Goal: Navigation & Orientation: Find specific page/section

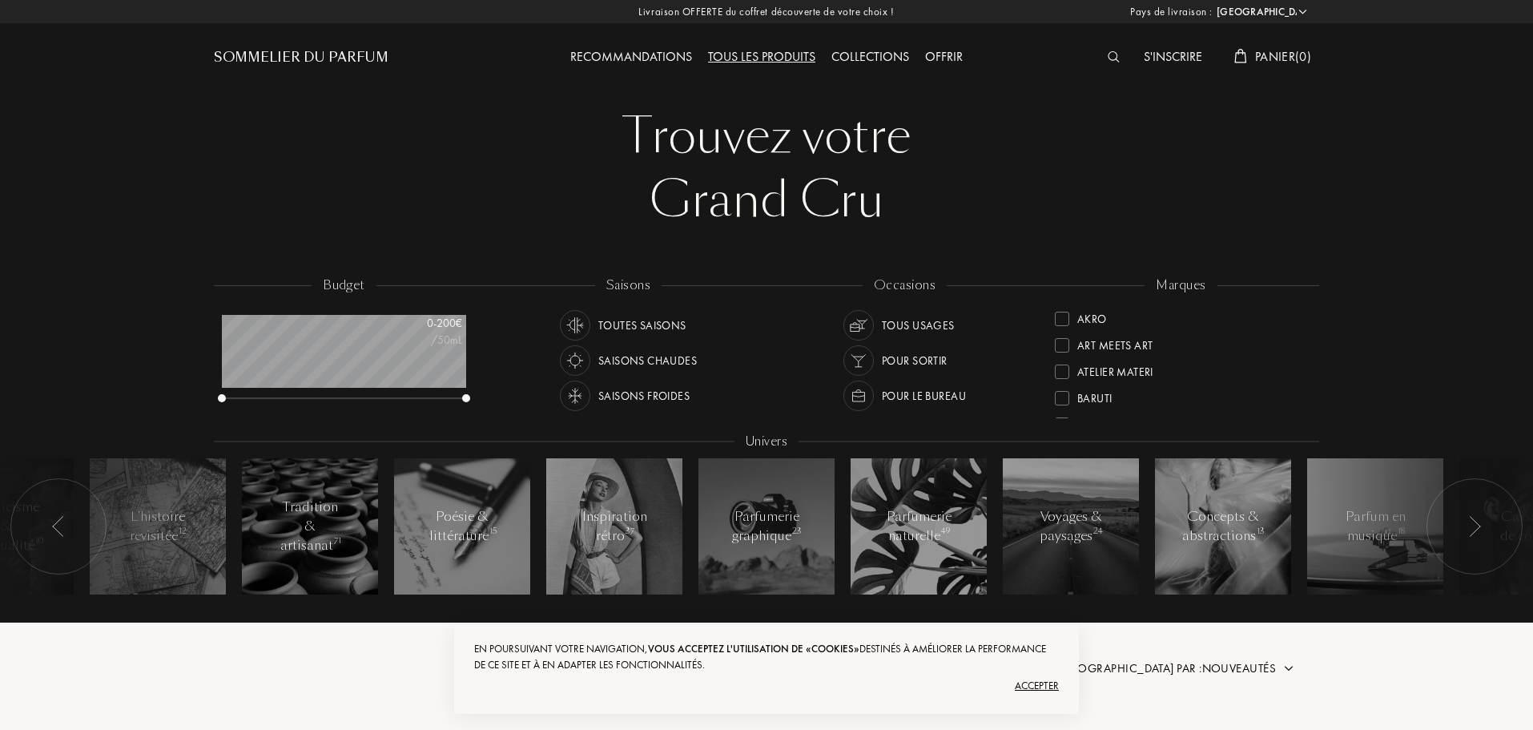
select select "FR"
click at [595, 324] on div "Toutes saisons" at bounding box center [623, 325] width 127 height 30
click at [923, 329] on div "Tous usages" at bounding box center [918, 325] width 73 height 30
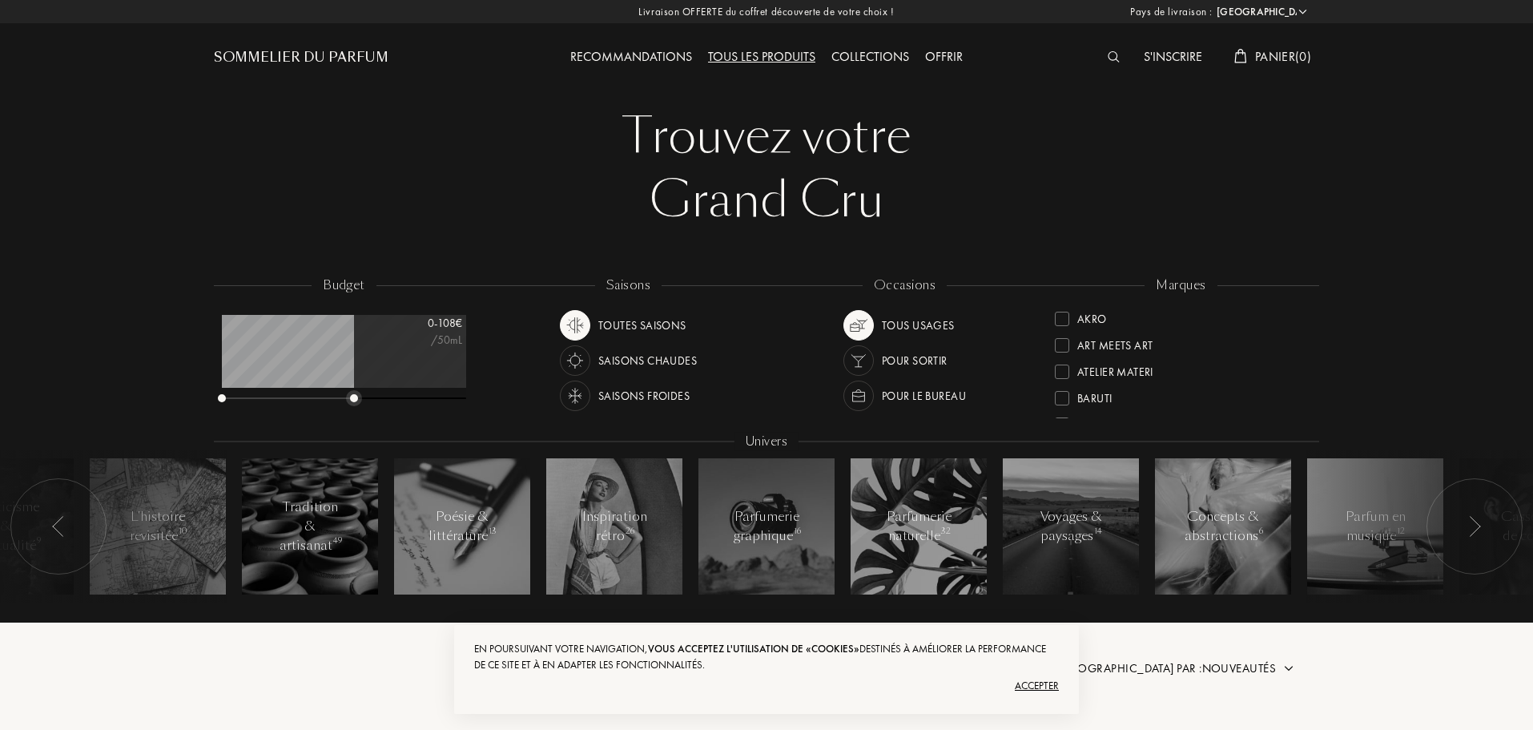
drag, startPoint x: 466, startPoint y: 396, endPoint x: 354, endPoint y: 390, distance: 112.3
click at [354, 390] on div "0 - 108 € /50mL" at bounding box center [344, 360] width 244 height 90
drag, startPoint x: 353, startPoint y: 400, endPoint x: 337, endPoint y: 393, distance: 17.3
click at [337, 393] on div at bounding box center [344, 398] width 244 height 11
click at [957, 64] on div "Offrir" at bounding box center [944, 57] width 54 height 21
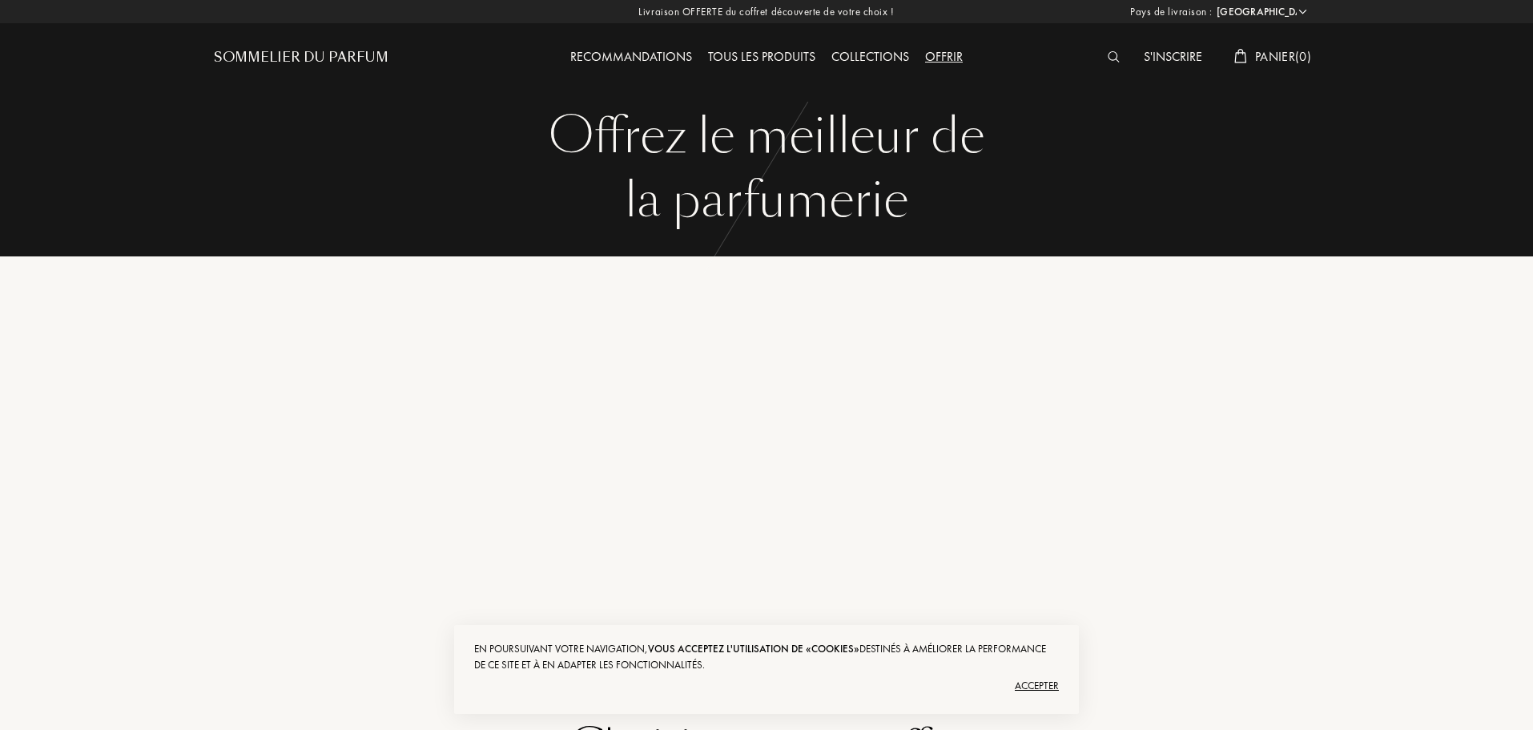
select select "FR"
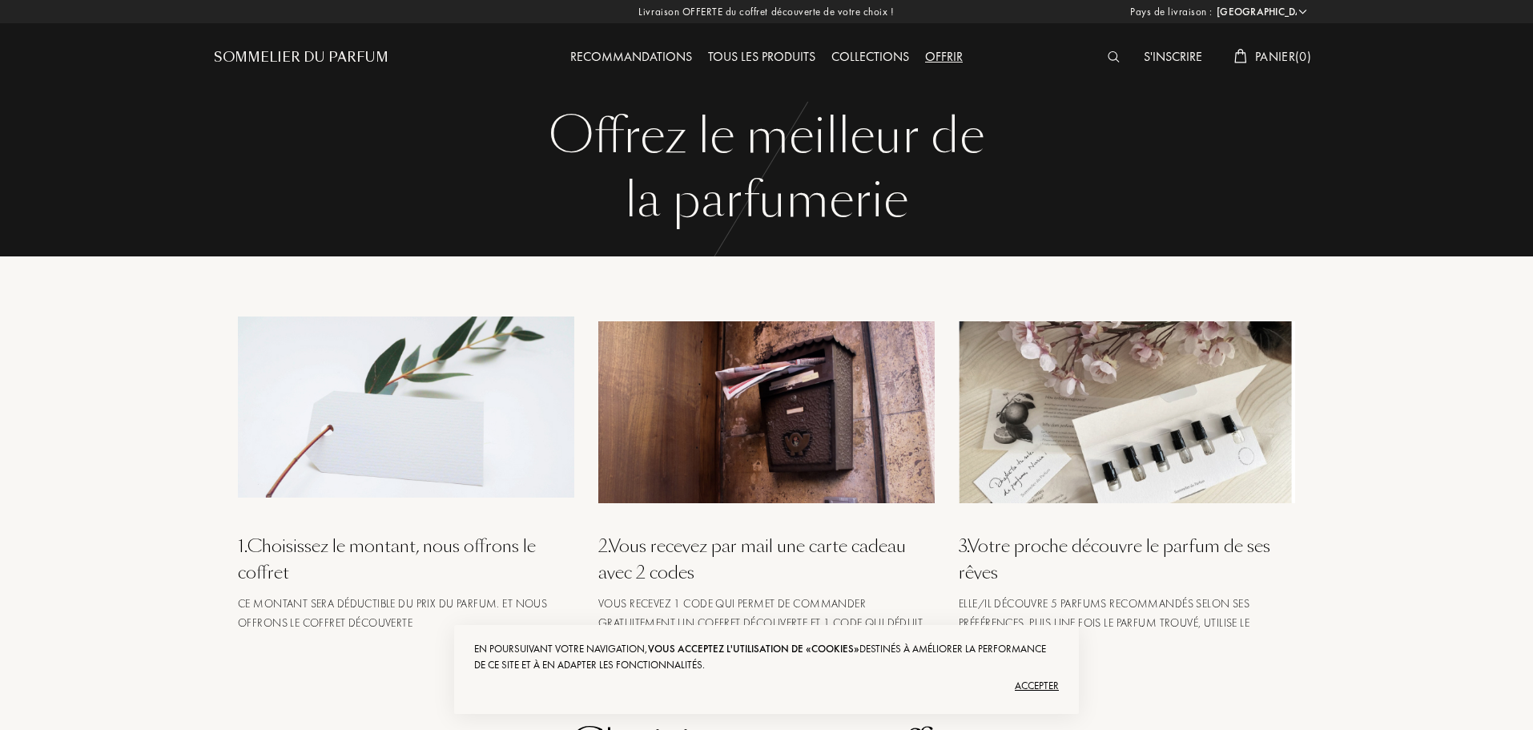
click at [851, 59] on div "Collections" at bounding box center [870, 57] width 94 height 21
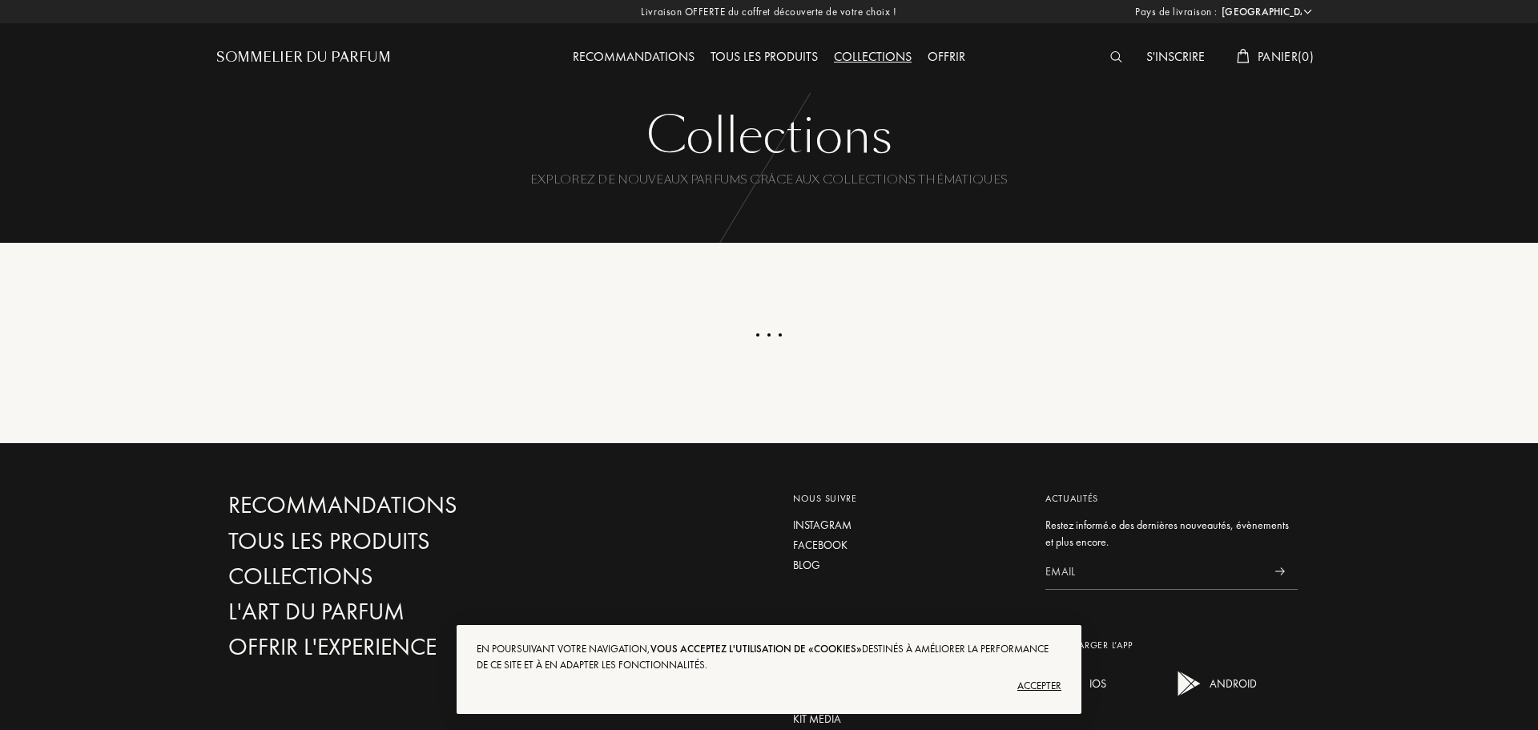
select select "FR"
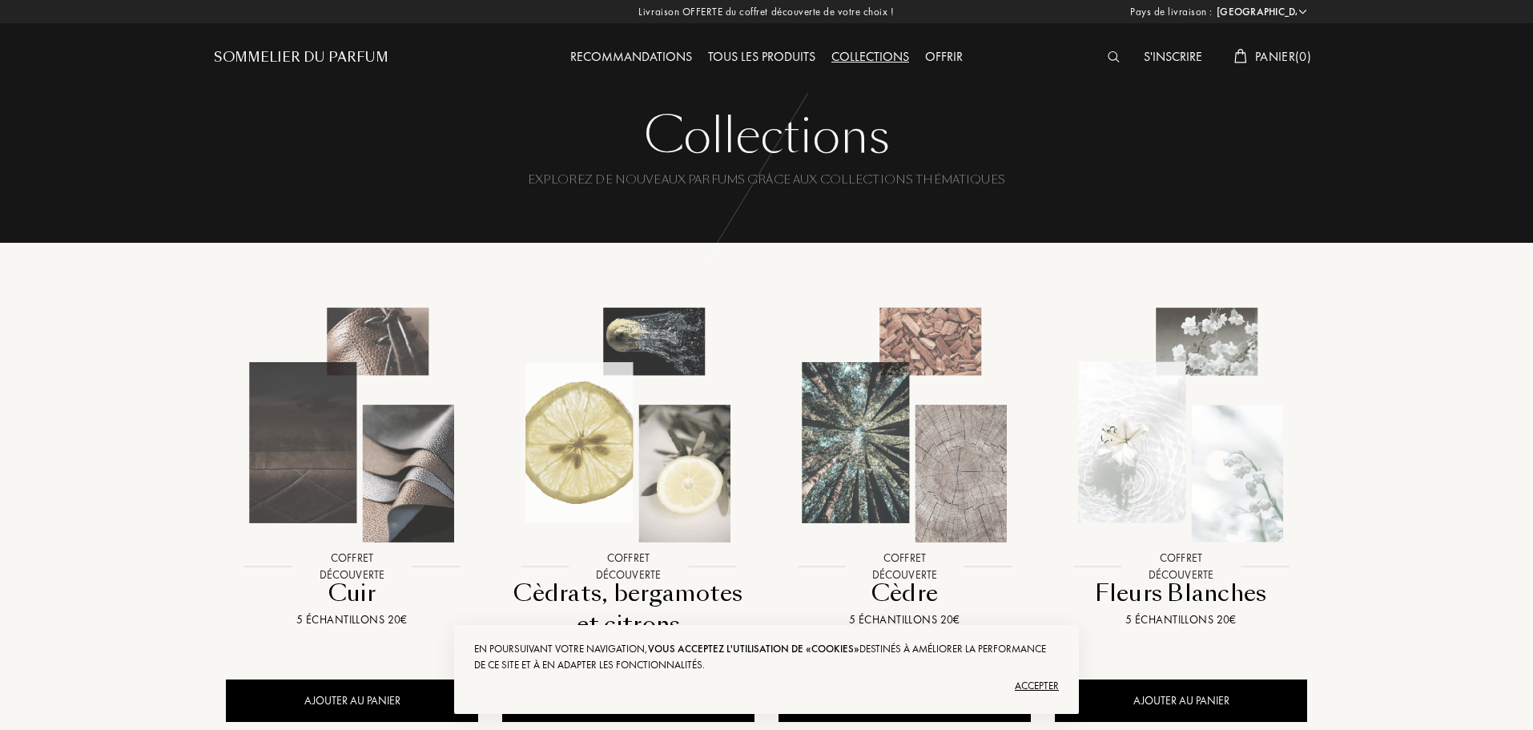
click at [666, 56] on div "Recommandations" at bounding box center [631, 57] width 138 height 21
